Goal: Task Accomplishment & Management: Manage account settings

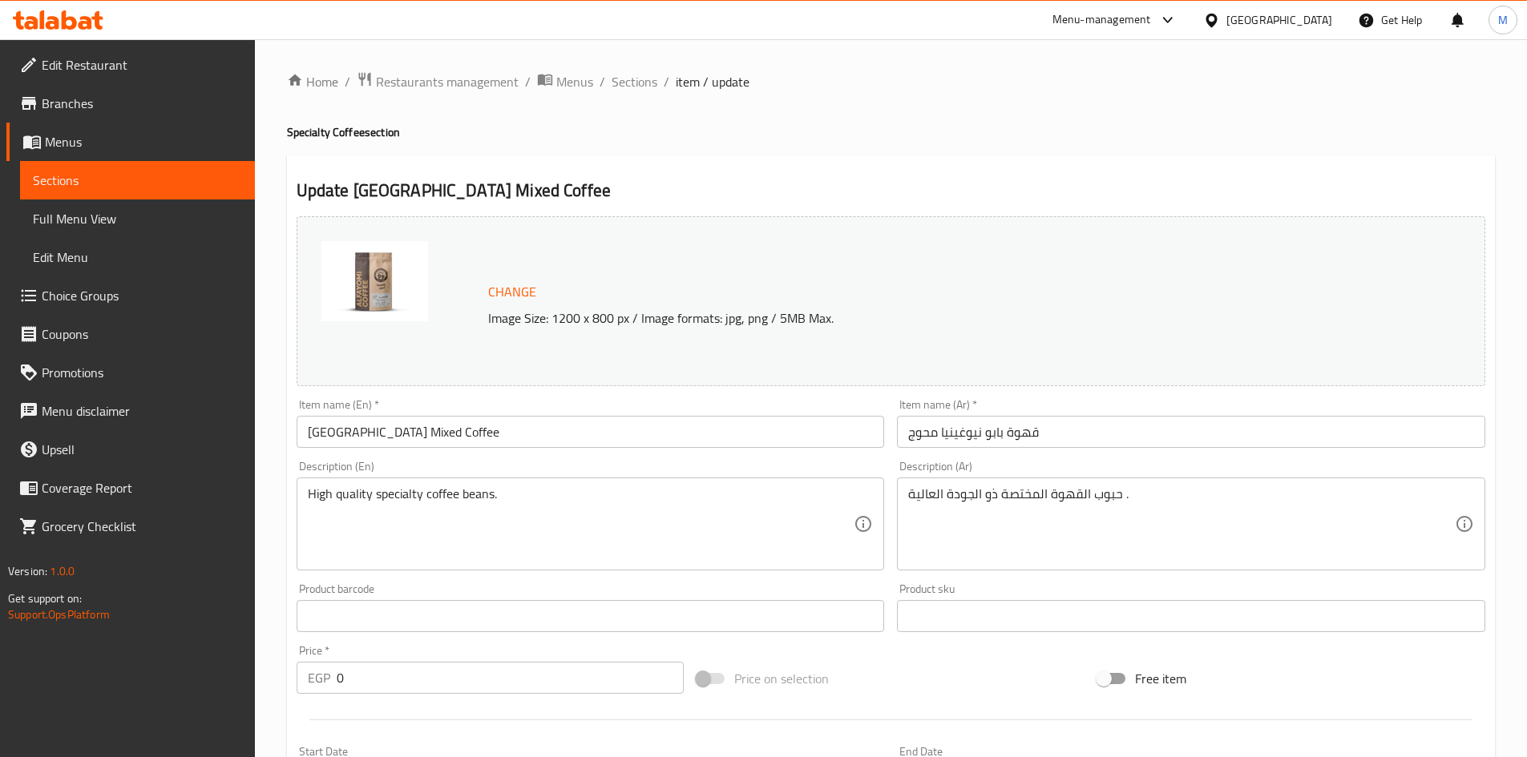
scroll to position [790, 0]
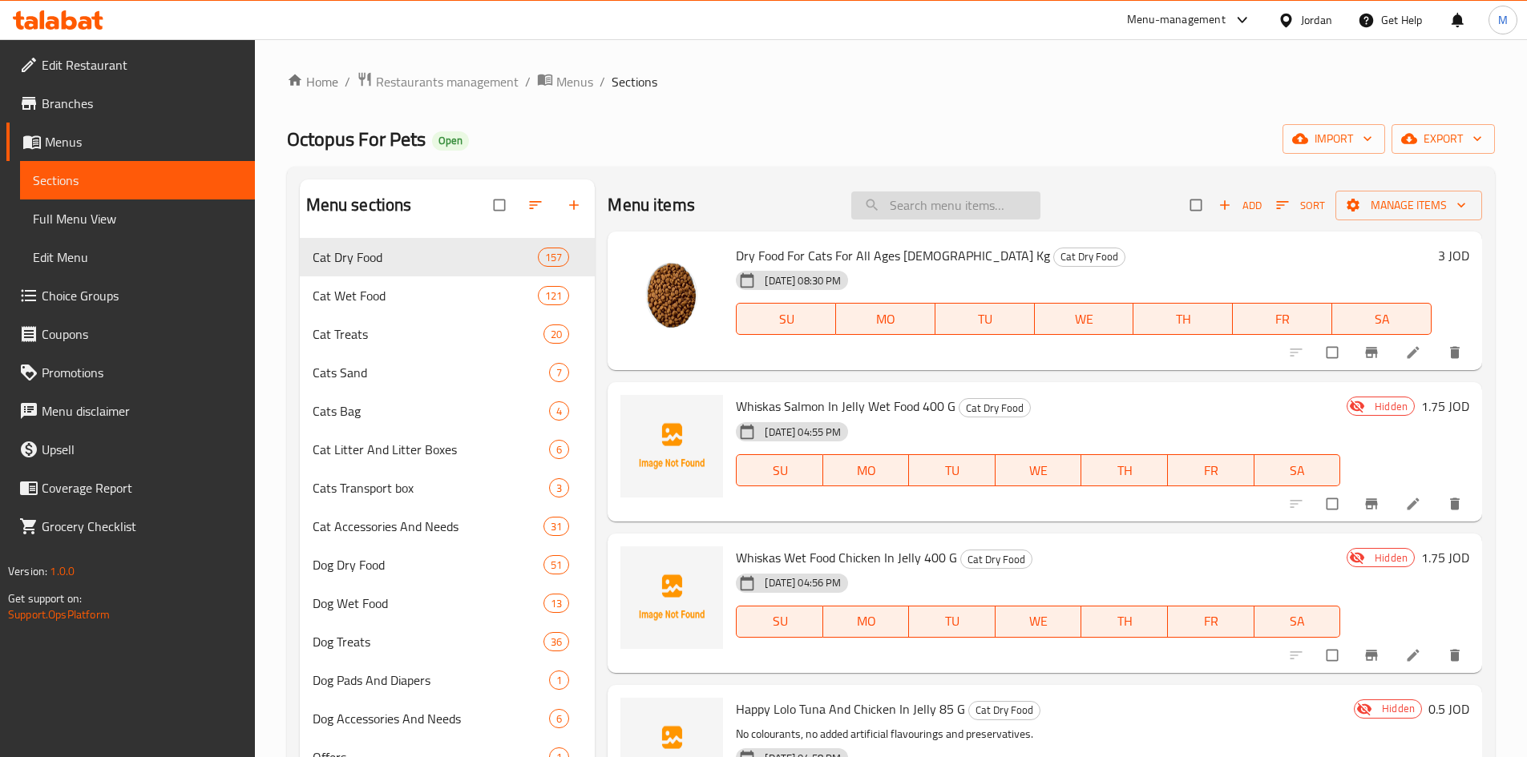
click at [902, 208] on input "search" at bounding box center [945, 206] width 189 height 28
paste input "Whiskas Wet Food Chicken In Jelly 400 G"
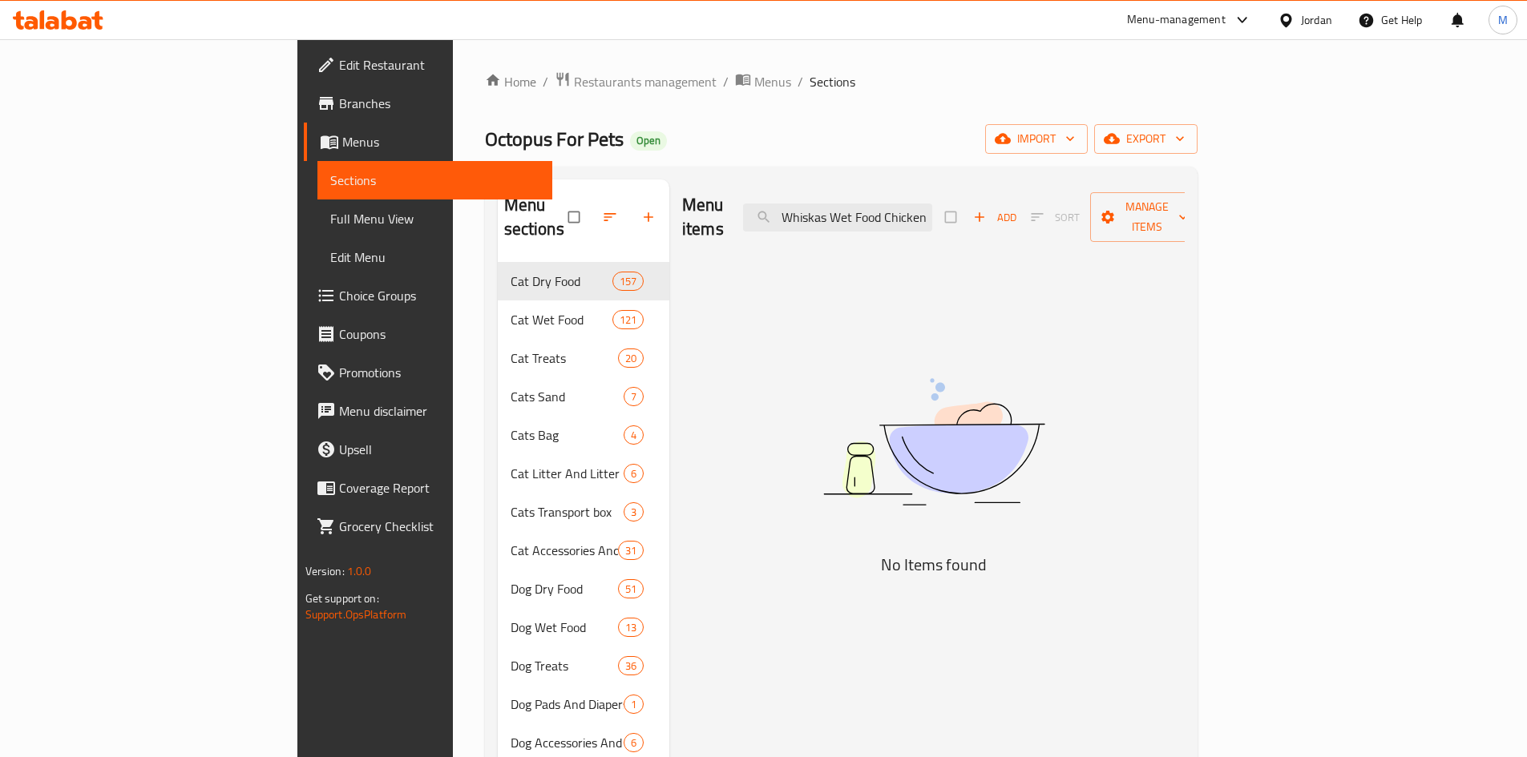
drag, startPoint x: 902, startPoint y: 207, endPoint x: 835, endPoint y: 196, distance: 67.5
click at [835, 196] on div "Menu items Whiskas Wet Food Chicken In Jelly 400 G Add Sort Manage items" at bounding box center [933, 218] width 502 height 76
click at [877, 204] on input "Whiskas Wet Food Chicken In Jelly 400 G" at bounding box center [837, 218] width 189 height 28
click at [889, 205] on input "Whiskas Wet Food Chicken In Jelly 400 G" at bounding box center [837, 218] width 189 height 28
click at [926, 205] on input "Whiskas Wet Food Chicken In Jelly 400 G" at bounding box center [837, 218] width 189 height 28
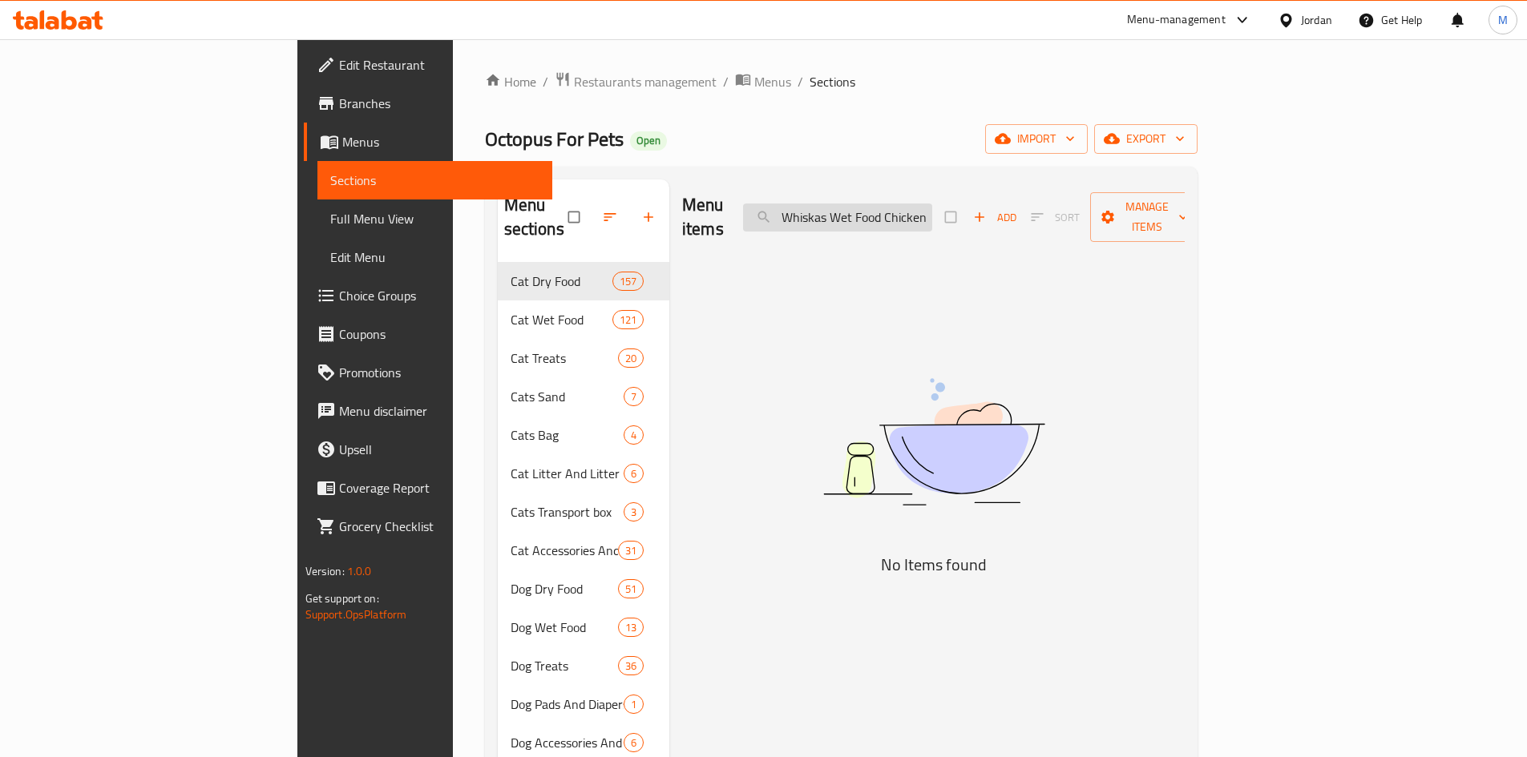
click at [926, 205] on input "Whiskas Wet Food Chicken In Jelly 400 G" at bounding box center [837, 218] width 189 height 28
drag, startPoint x: 908, startPoint y: 204, endPoint x: 1034, endPoint y: 246, distance: 132.8
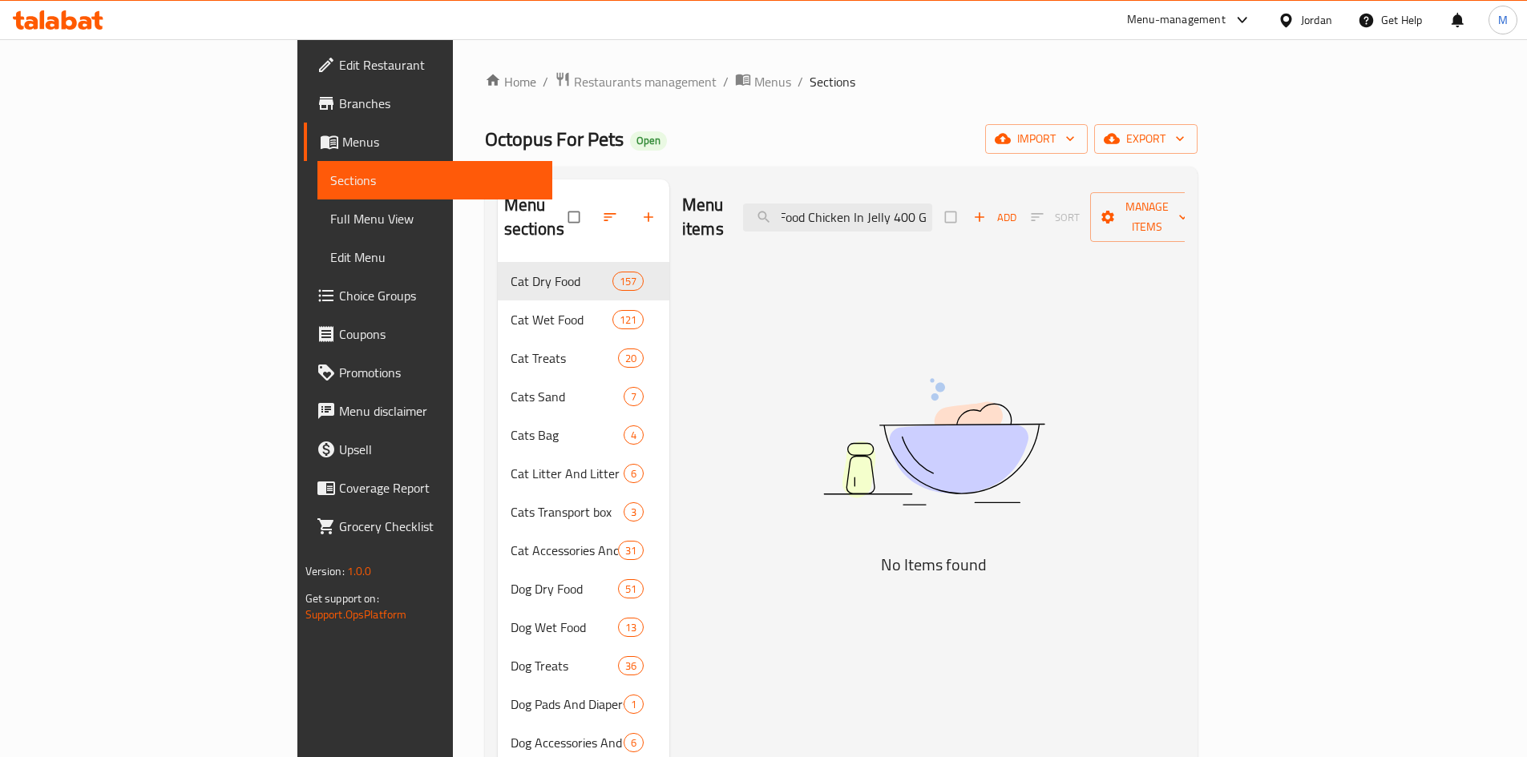
click at [1034, 246] on div "Menu items Whiskas Wet Food Chicken In Jelly 400 G Add Sort Manage items No Ite…" at bounding box center [926, 570] width 515 height 781
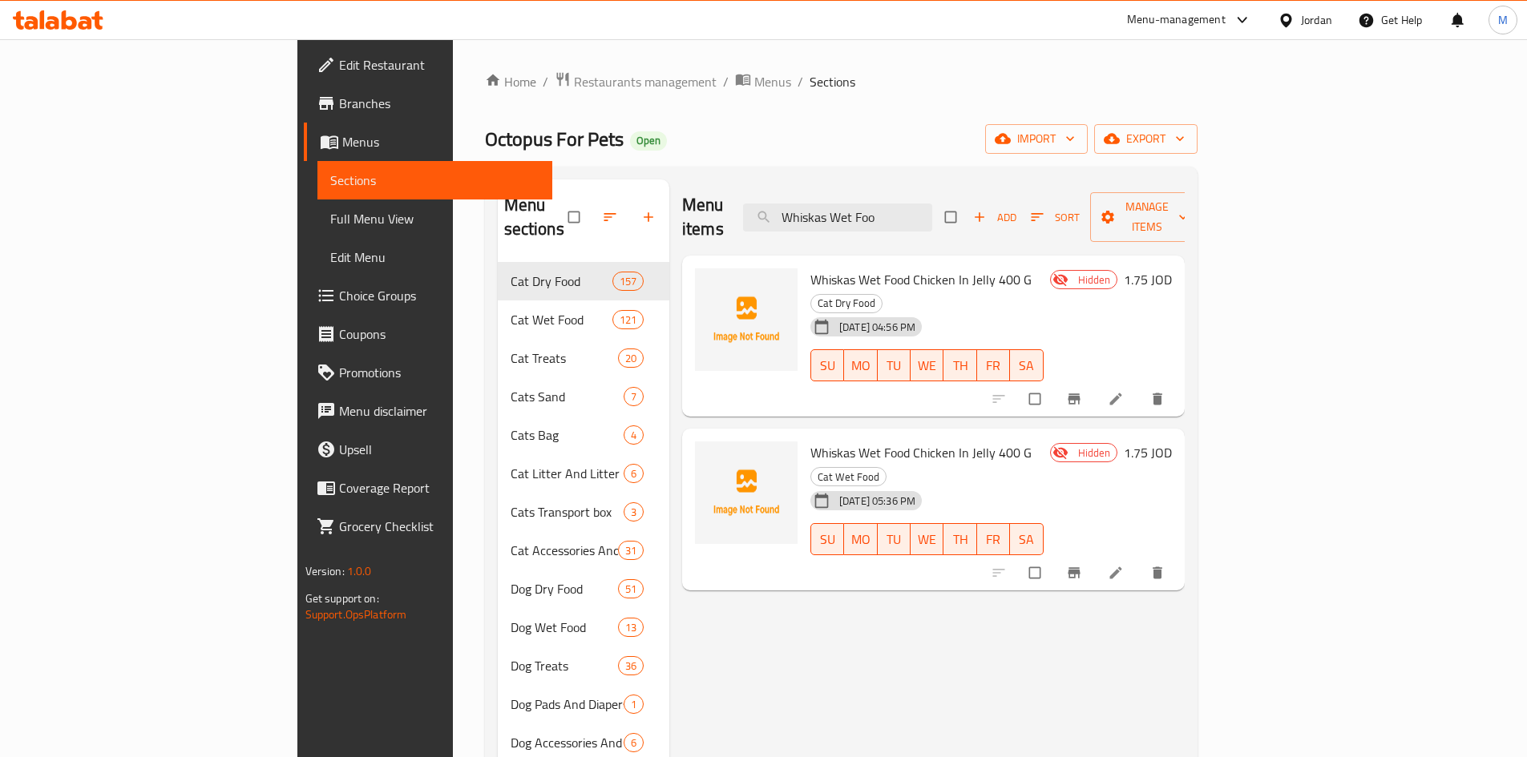
scroll to position [80, 0]
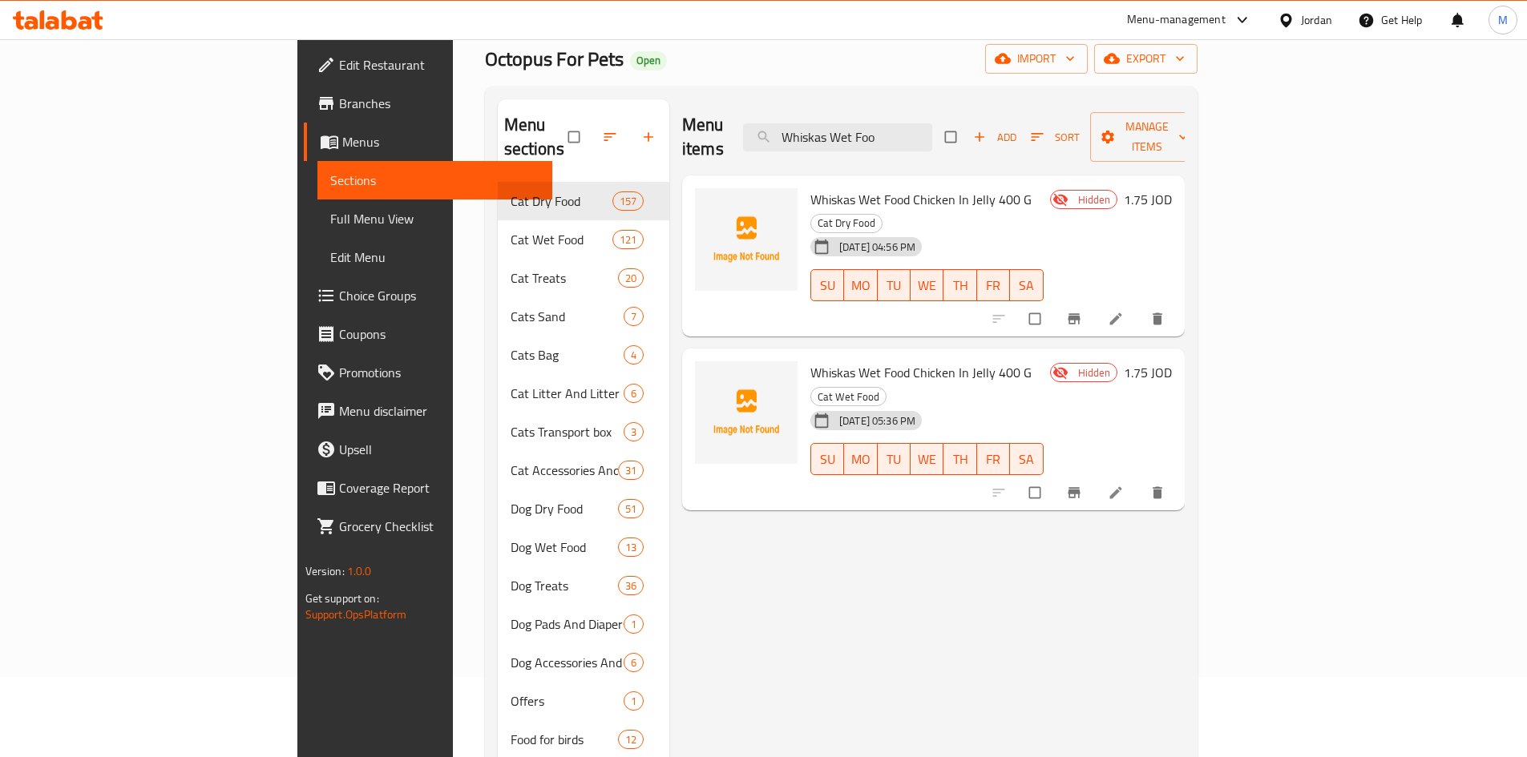
type input "Whiskas Wet Foo"
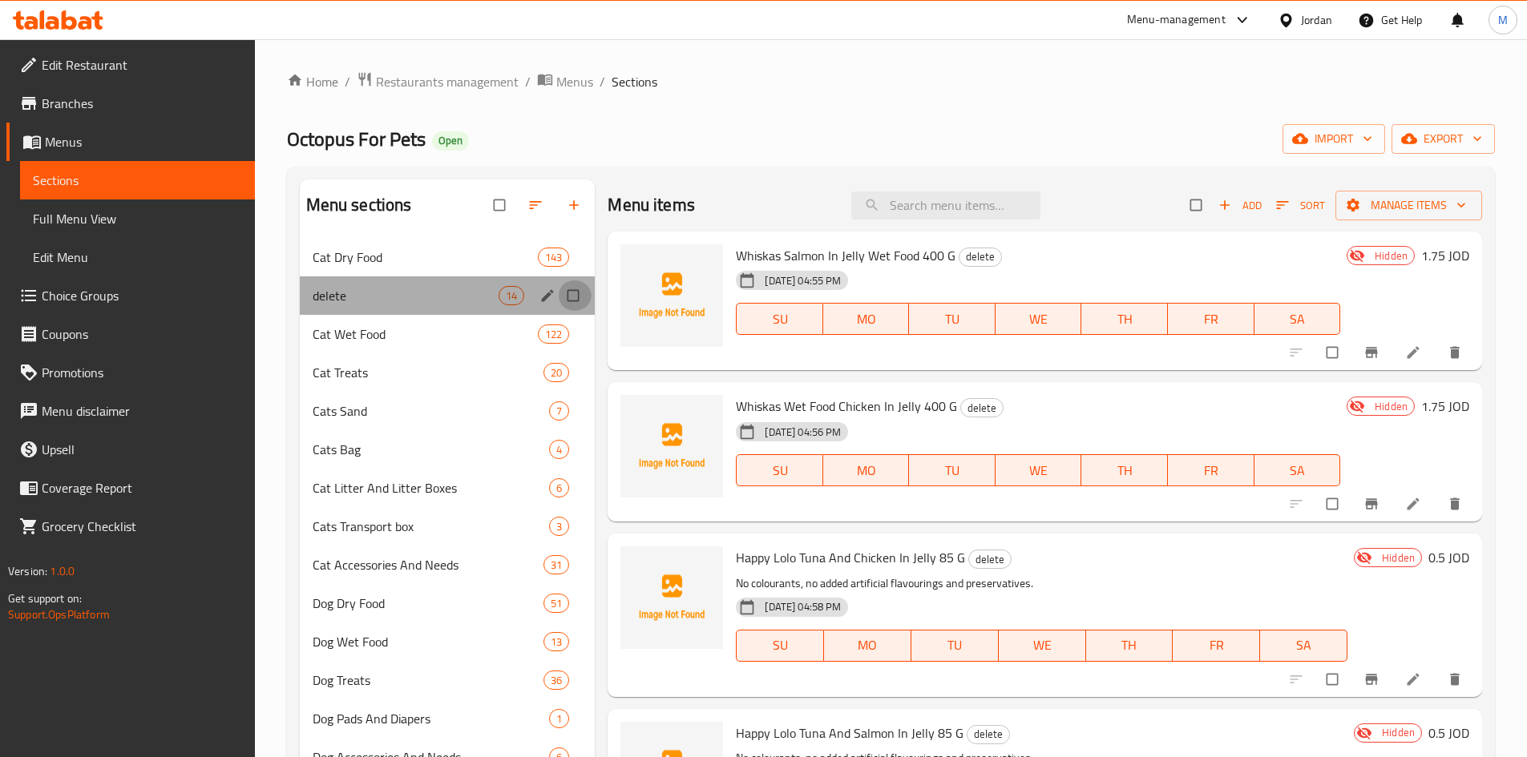
click at [576, 297] on input "Menu sections" at bounding box center [575, 295] width 34 height 30
checkbox input "true"
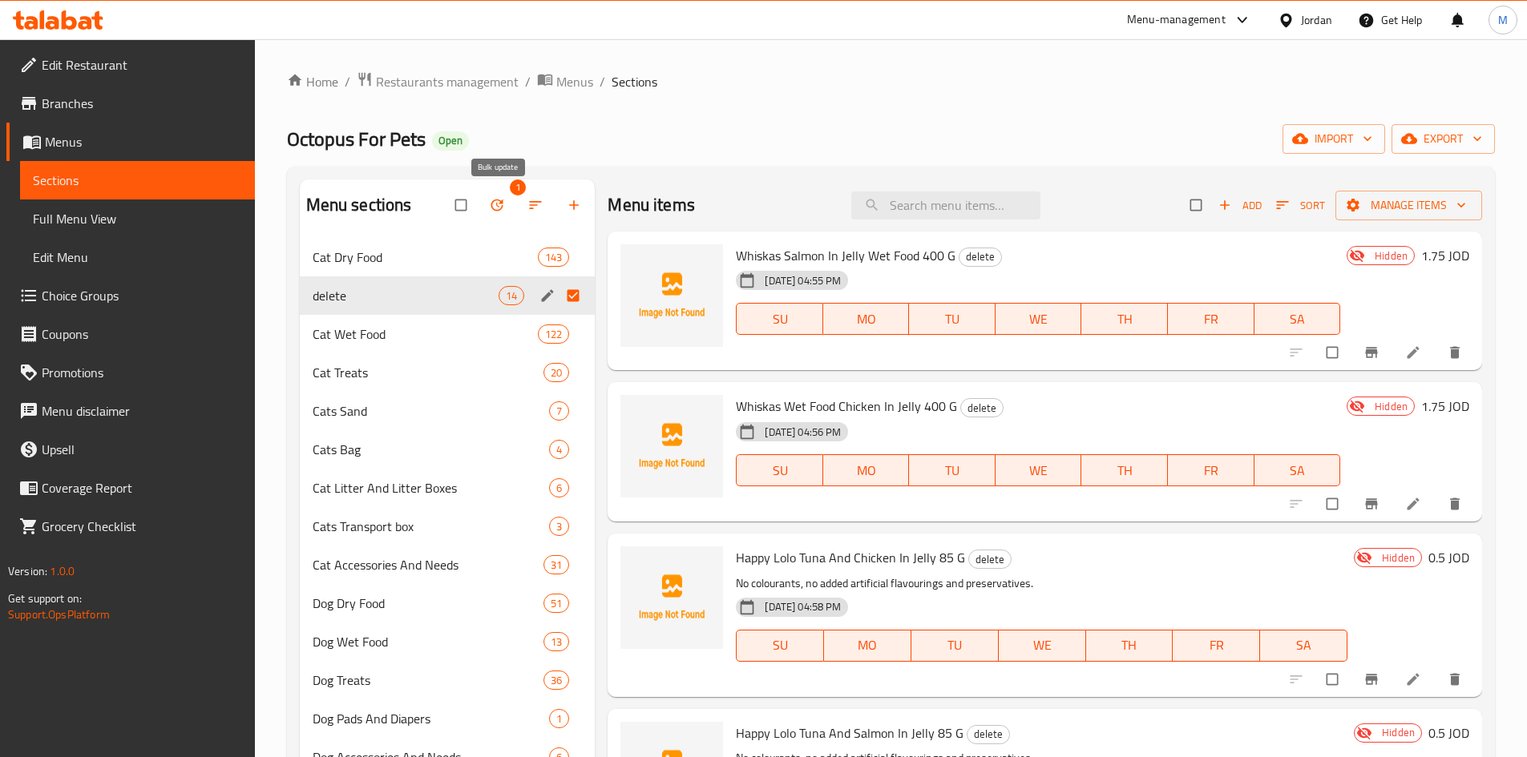
click at [499, 199] on icon "button" at bounding box center [497, 205] width 16 height 16
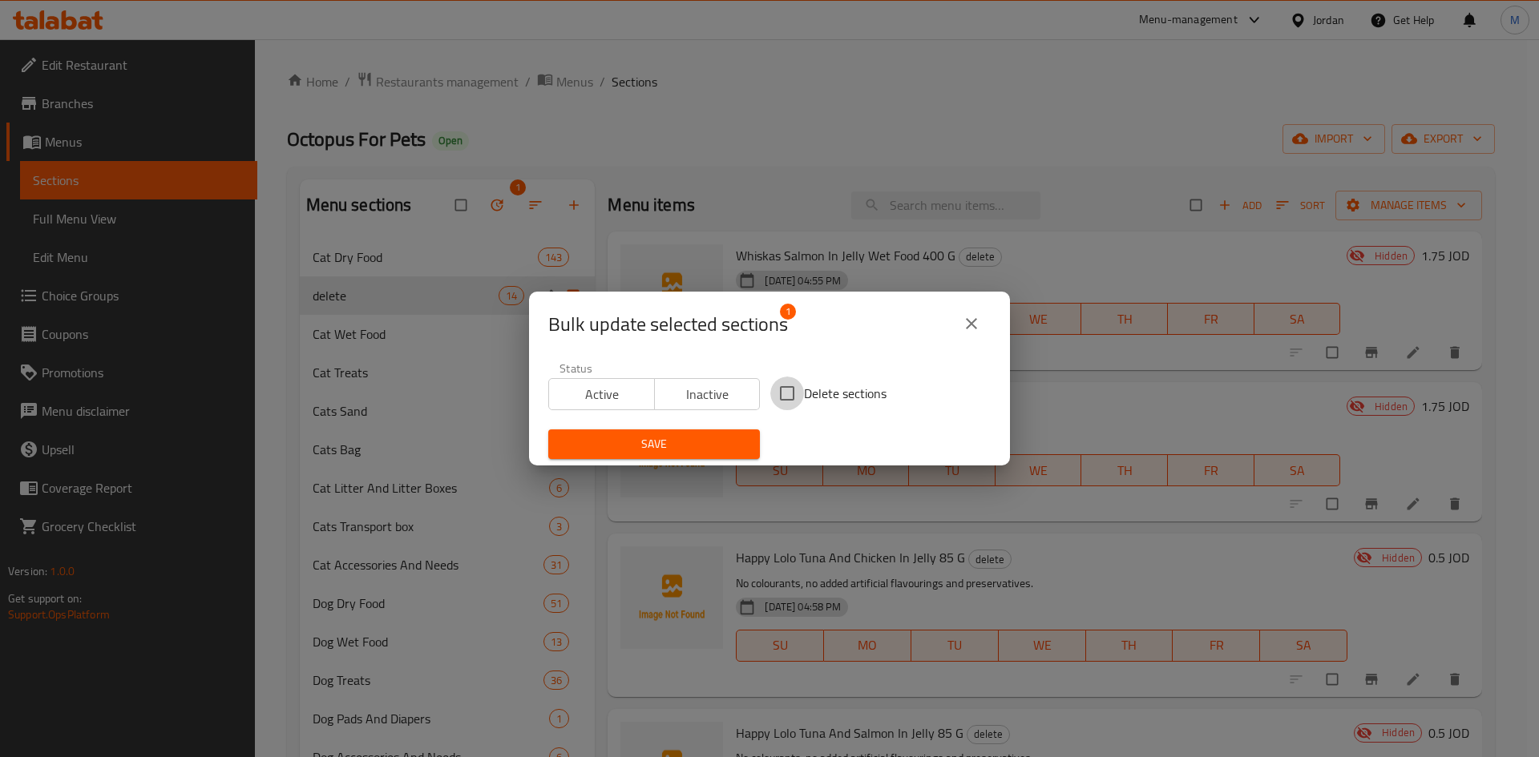
click at [790, 393] on input "Delete sections" at bounding box center [787, 394] width 34 height 34
checkbox input "true"
drag, startPoint x: 729, startPoint y: 454, endPoint x: 720, endPoint y: 446, distance: 11.9
click at [728, 454] on span "Save" at bounding box center [654, 444] width 186 height 20
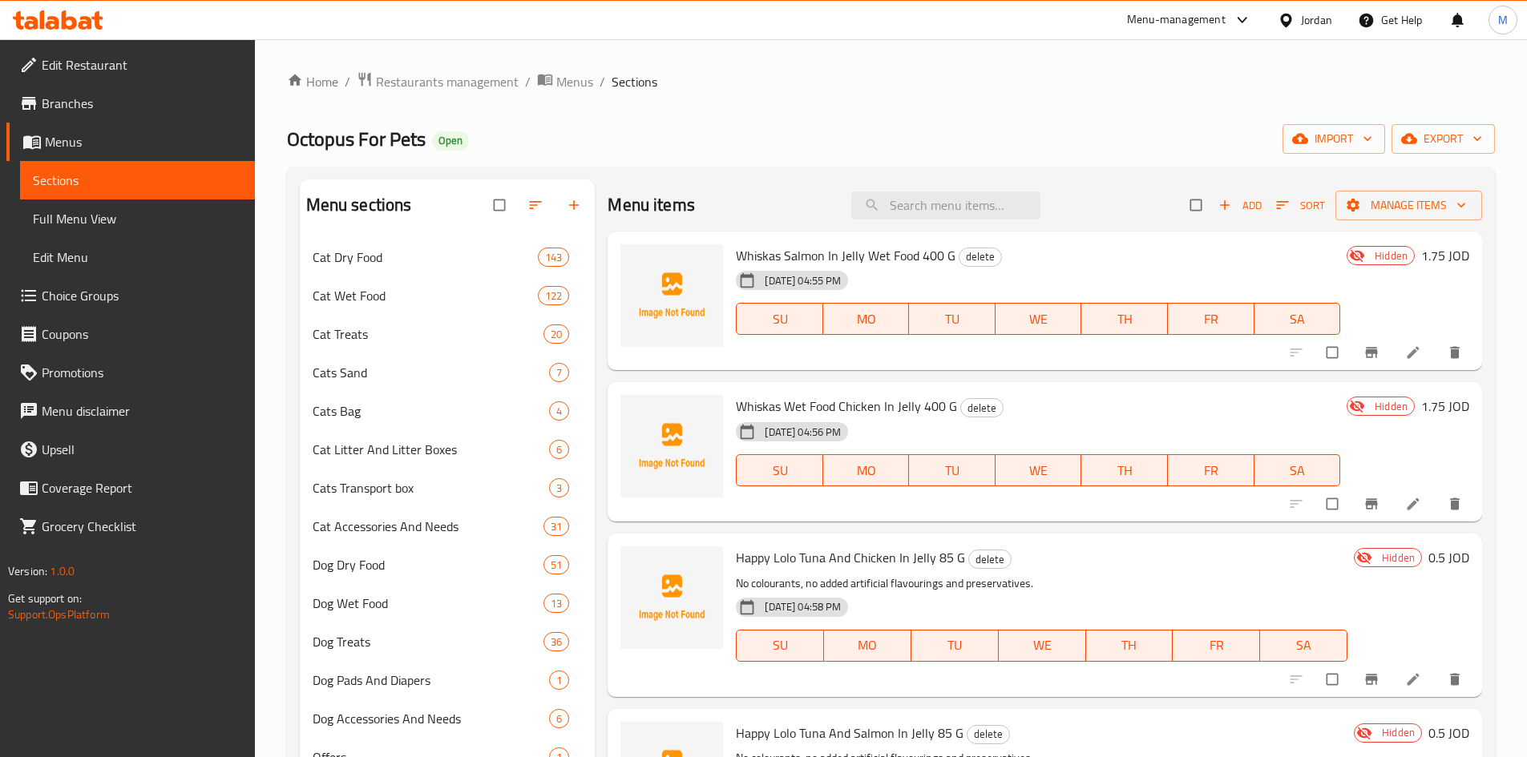
click at [68, 17] on icon at bounding box center [69, 19] width 15 height 19
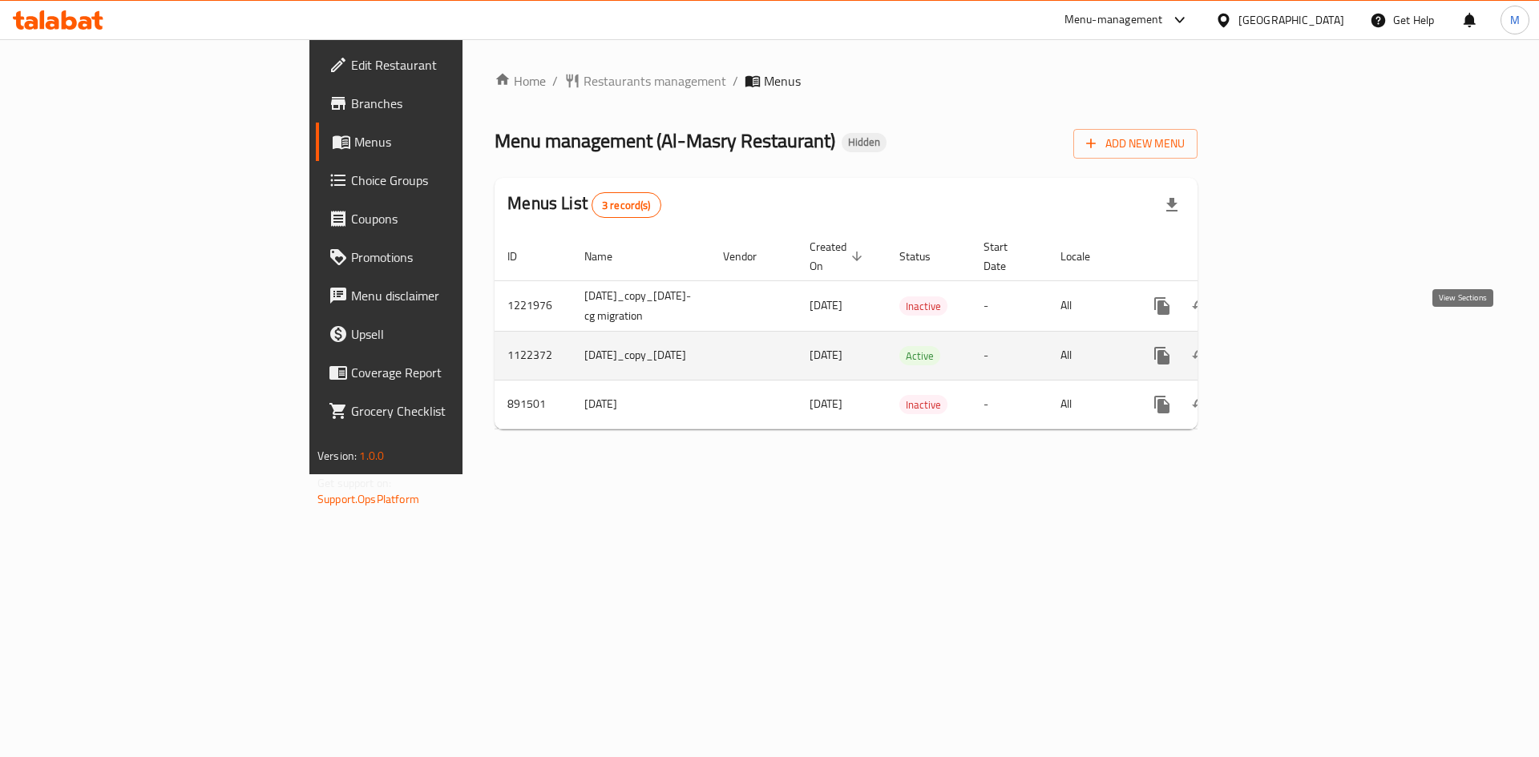
click at [1297, 345] on link "enhanced table" at bounding box center [1277, 356] width 38 height 38
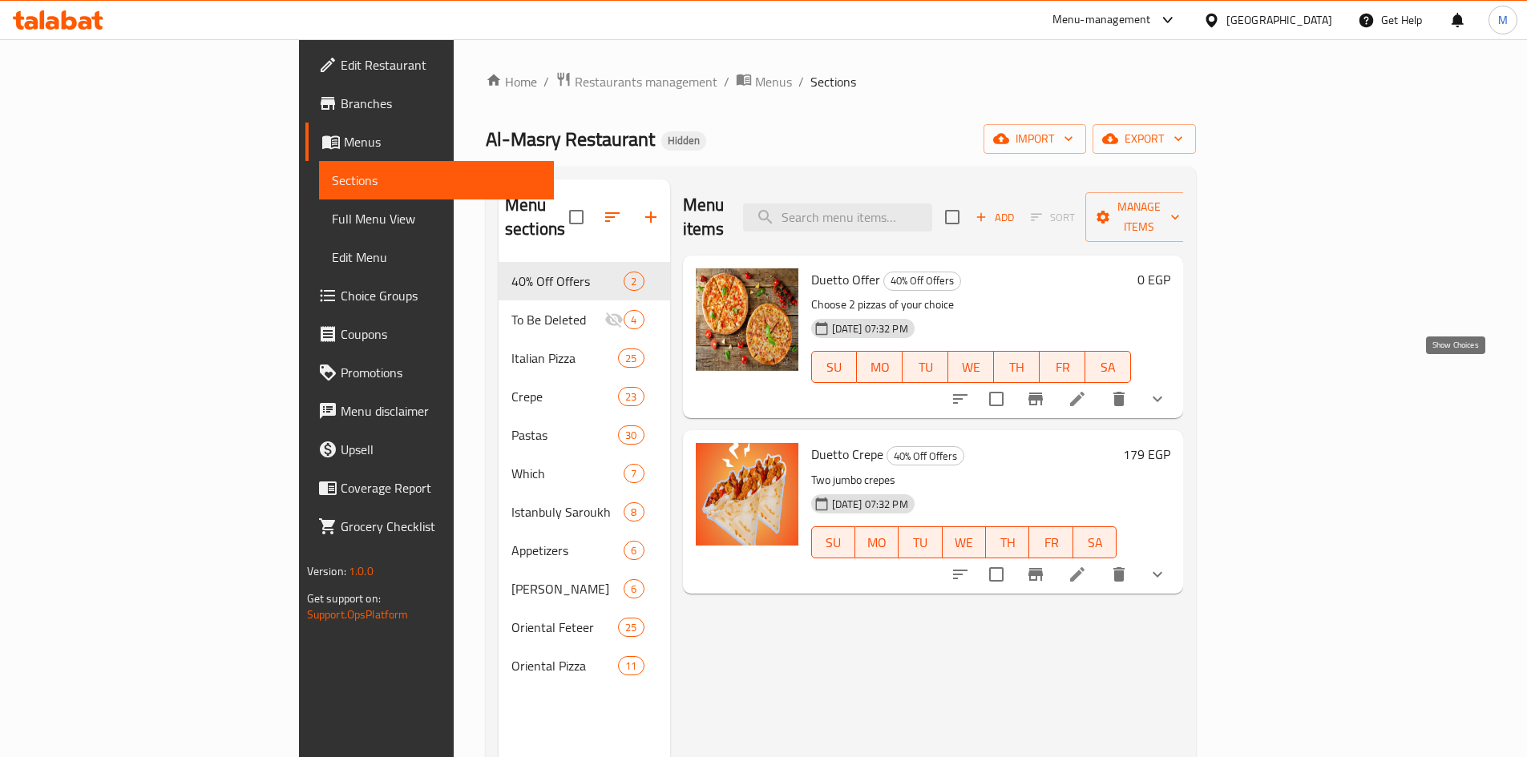
click at [1167, 389] on icon "show more" at bounding box center [1157, 398] width 19 height 19
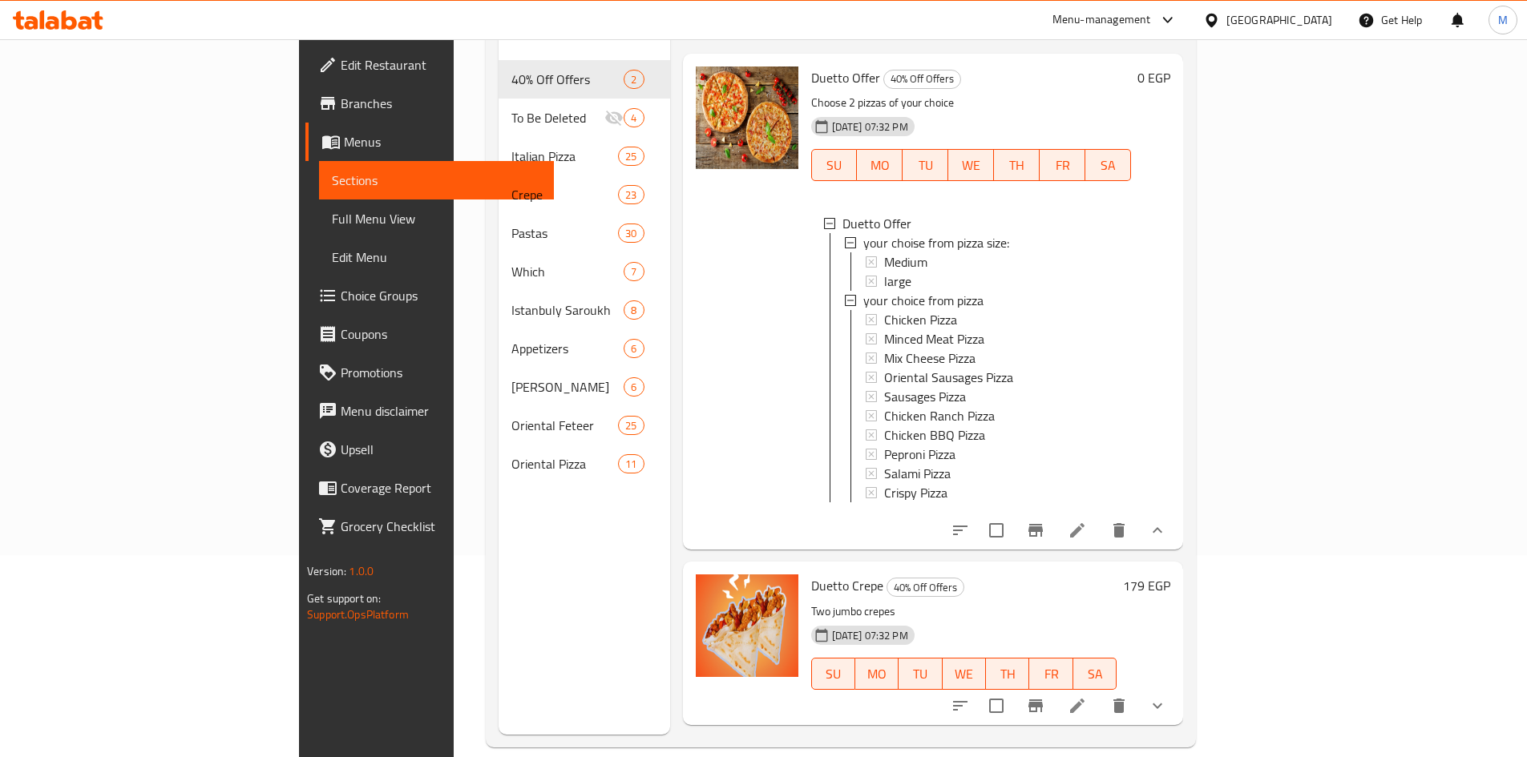
scroll to position [224, 0]
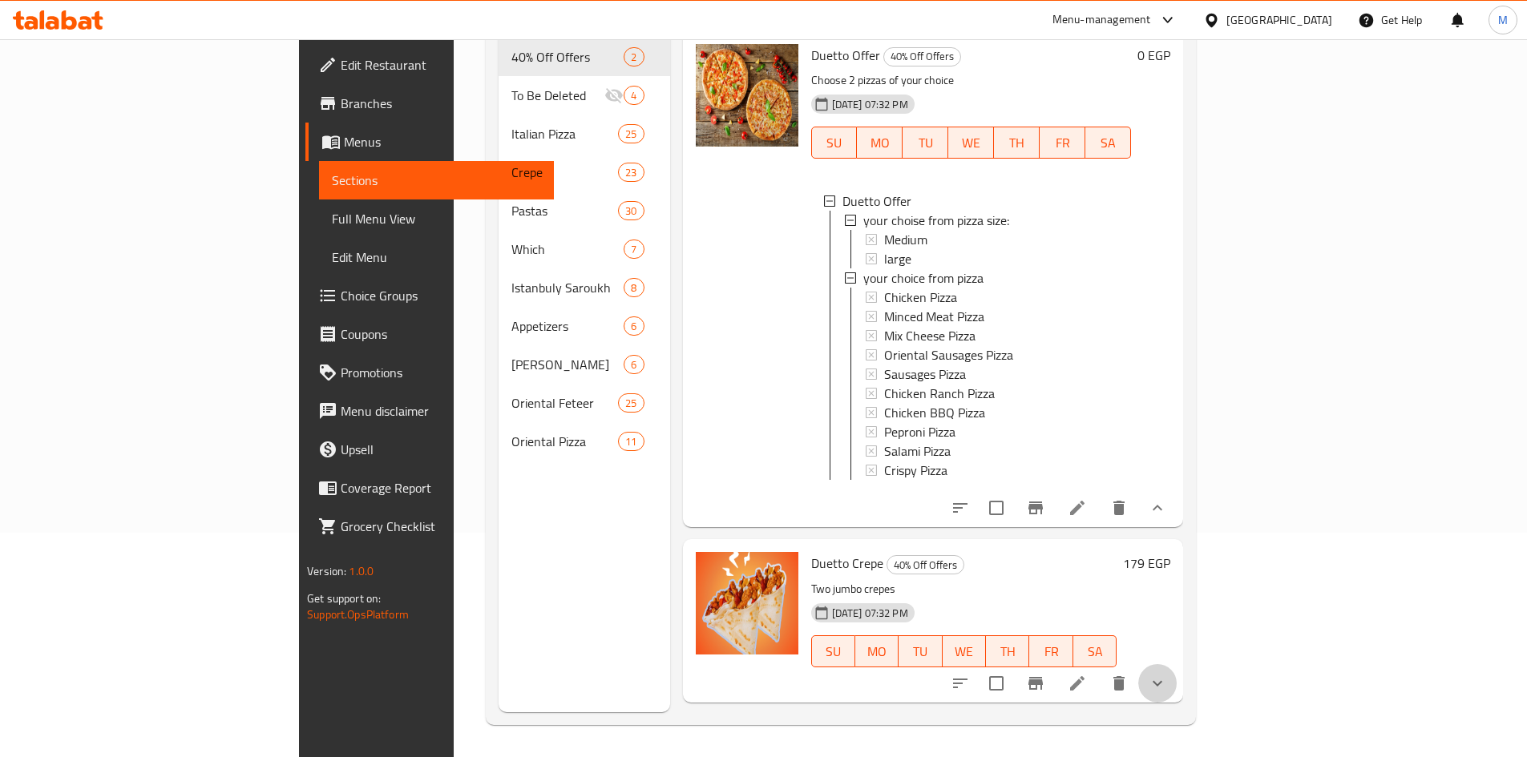
click at [1176, 672] on button "show more" at bounding box center [1157, 683] width 38 height 38
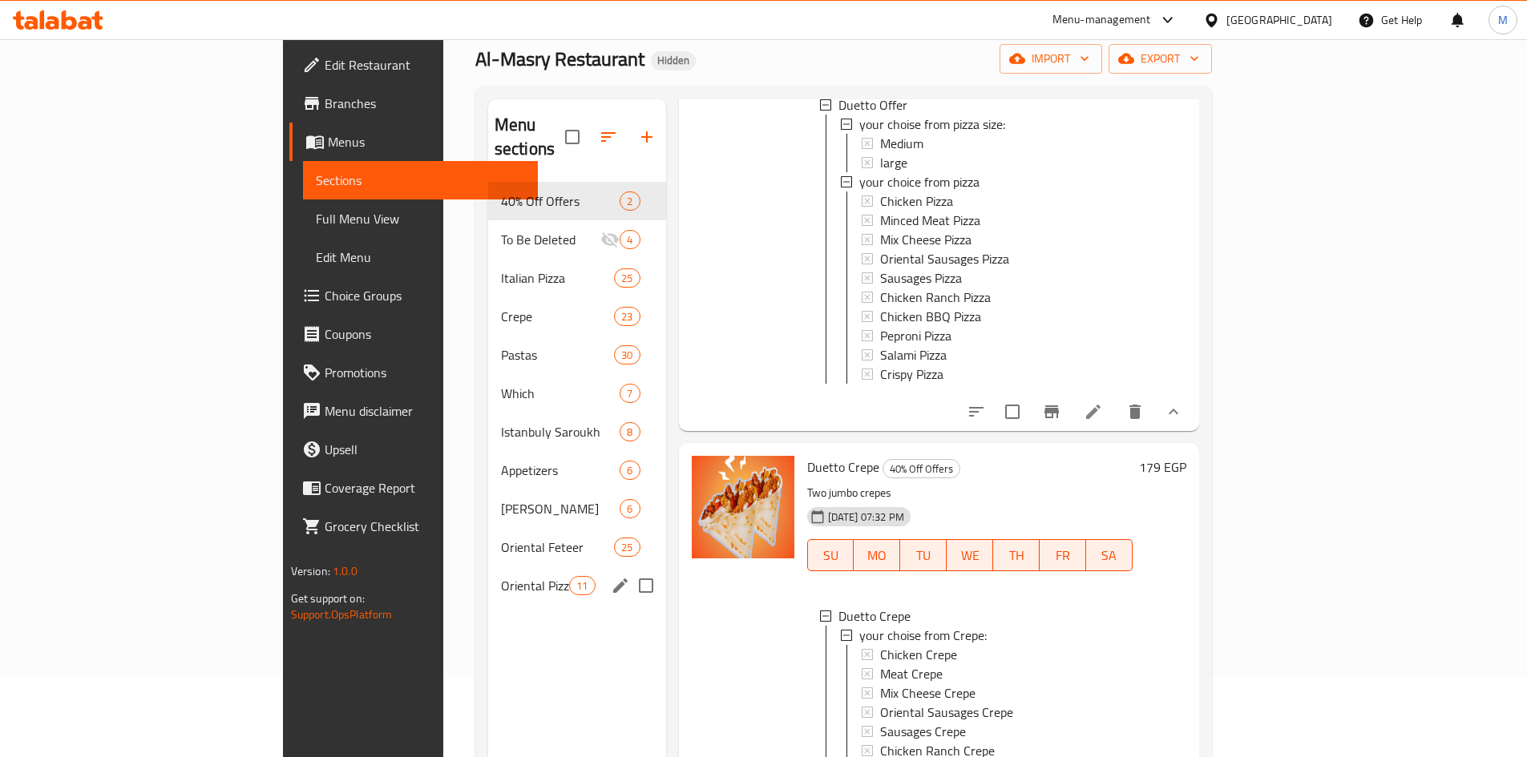
scroll to position [64, 0]
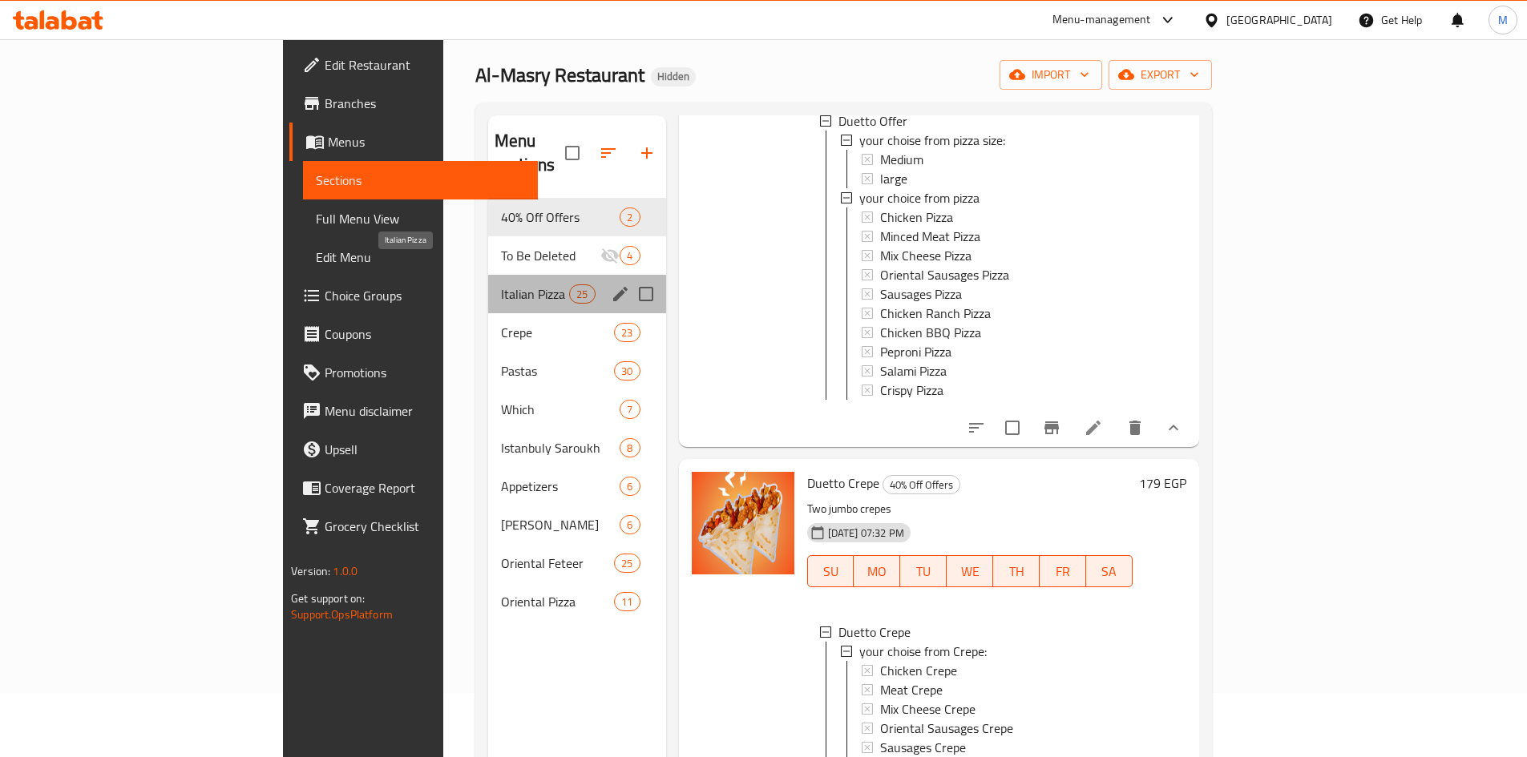
click at [501, 284] on span "Italian Pizza" at bounding box center [535, 293] width 68 height 19
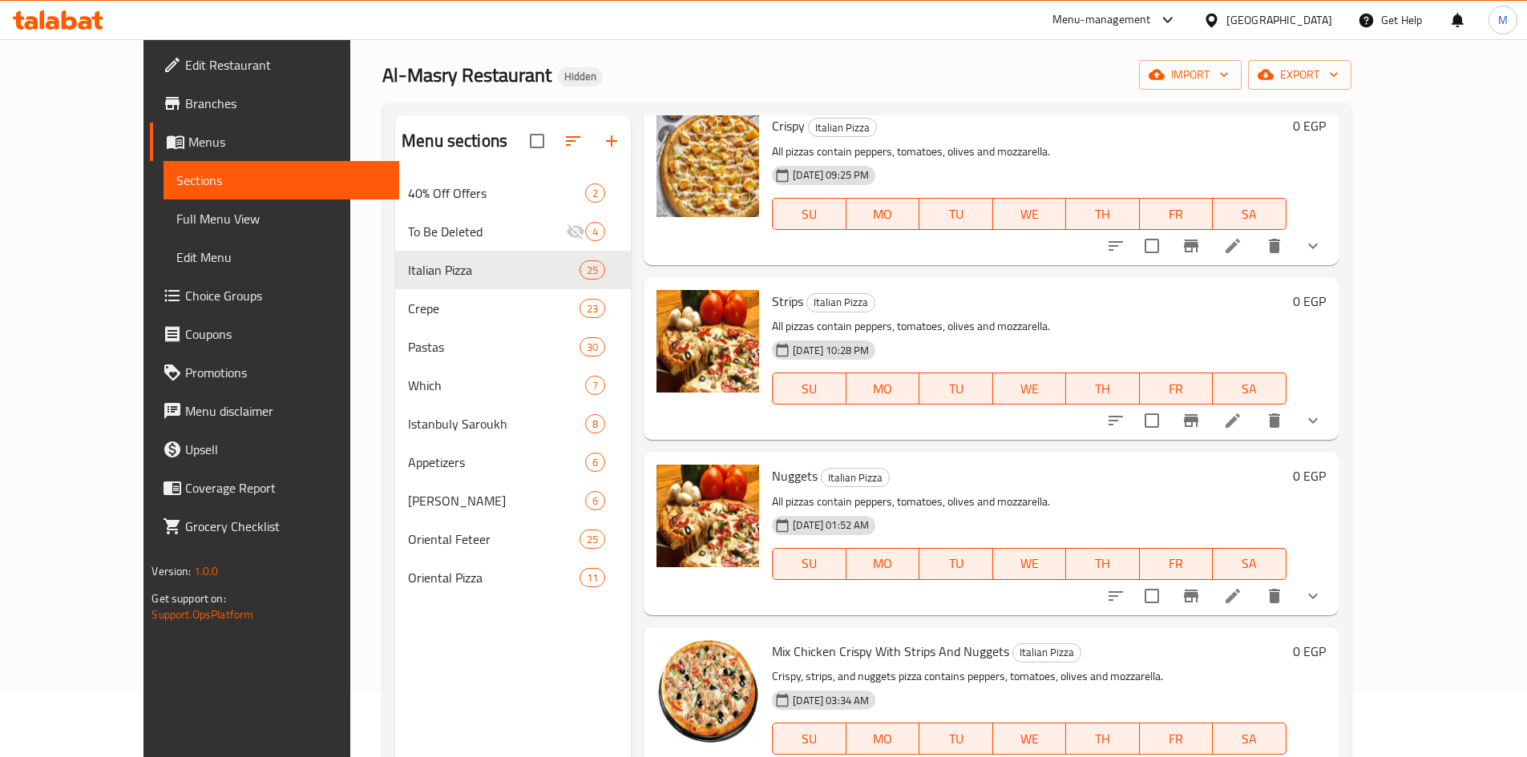
click at [1332, 260] on button "show more" at bounding box center [1312, 246] width 38 height 38
